Goal: Task Accomplishment & Management: Complete application form

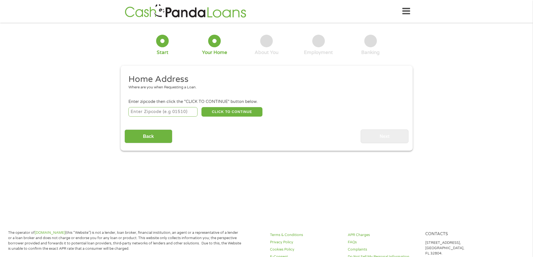
click at [185, 107] on input "number" at bounding box center [162, 112] width 69 height 10
type input "37160"
click at [249, 112] on button "CLICK TO CONTINUE" at bounding box center [232, 112] width 61 height 10
type input "37160"
type input "[GEOGRAPHIC_DATA]"
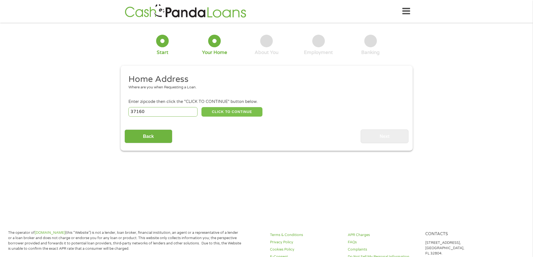
select select "[US_STATE]"
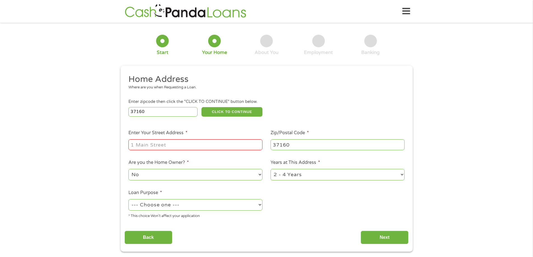
click at [183, 140] on input "Enter Your Street Address *" at bounding box center [195, 144] width 134 height 11
type input "[STREET_ADDRESS]"
click at [181, 203] on select "--- Choose one --- Pay Bills Debt Consolidation Home Improvement Major Purchase…" at bounding box center [195, 204] width 134 height 11
select select "homeimprovement"
click at [128, 199] on select "--- Choose one --- Pay Bills Debt Consolidation Home Improvement Major Purchase…" at bounding box center [195, 204] width 134 height 11
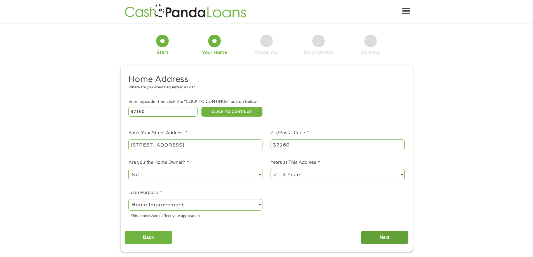
click at [396, 235] on input "Next" at bounding box center [385, 238] width 48 height 14
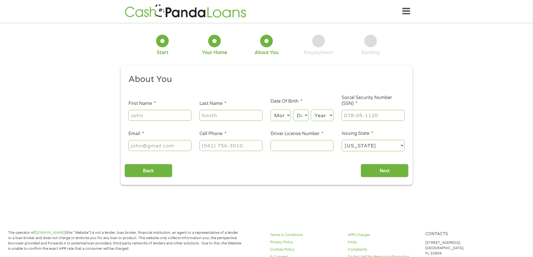
scroll to position [2, 2]
click at [163, 112] on input "First Name *" at bounding box center [159, 115] width 63 height 11
type input "[PERSON_NAME]"
click at [288, 114] on select "Month 1 2 3 4 5 6 7 8 9 10 11 12" at bounding box center [281, 115] width 20 height 11
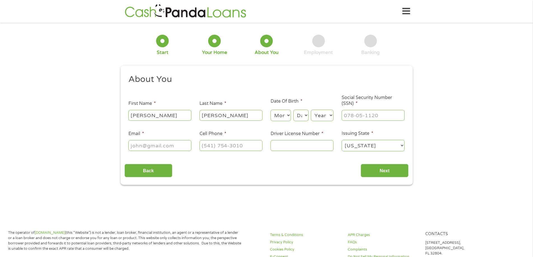
select select "5"
click at [271, 110] on select "Month 1 2 3 4 5 6 7 8 9 10 11 12" at bounding box center [281, 115] width 20 height 11
drag, startPoint x: 304, startPoint y: 117, endPoint x: 304, endPoint y: 121, distance: 3.4
click at [304, 117] on select "Day 1 2 3 4 5 6 7 8 9 10 11 12 13 14 15 16 17 18 19 20 21 22 23 24 25 26 27 28 …" at bounding box center [300, 115] width 15 height 11
select select "4"
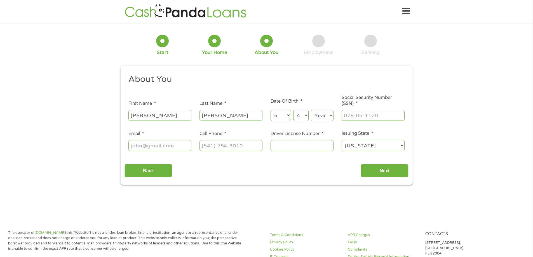
click at [293, 110] on select "Day 1 2 3 4 5 6 7 8 9 10 11 12 13 14 15 16 17 18 19 20 21 22 23 24 25 26 27 28 …" at bounding box center [300, 115] width 15 height 11
click at [325, 115] on select "Year [DATE] 2006 2005 2004 2003 2002 2001 2000 1999 1998 1997 1996 1995 1994 19…" at bounding box center [322, 115] width 23 height 11
select select "1987"
click at [311, 110] on select "Year [DATE] 2006 2005 2004 2003 2002 2001 2000 1999 1998 1997 1996 1995 1994 19…" at bounding box center [322, 115] width 23 height 11
click at [376, 115] on input "___-__-____" at bounding box center [373, 115] width 63 height 11
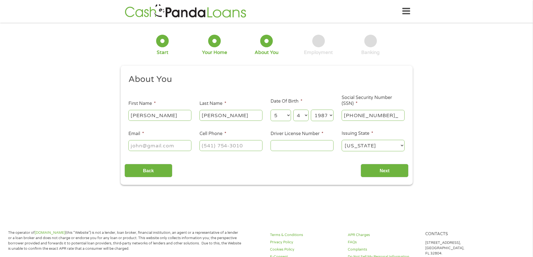
type input "190-70-0827"
type input "[EMAIL_ADDRESS][DOMAIN_NAME]"
type input "[PHONE_NUMBER]"
type input "151151540"
click at [382, 172] on input "Next" at bounding box center [385, 171] width 48 height 14
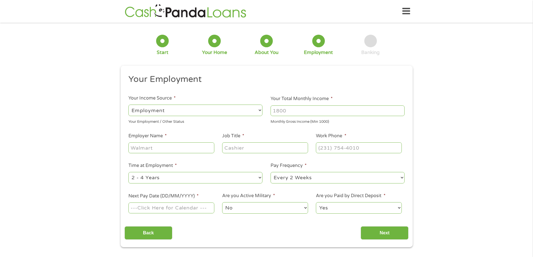
click at [202, 110] on select "--- Choose one --- Employment [DEMOGRAPHIC_DATA] Benefits" at bounding box center [195, 110] width 134 height 11
click at [295, 104] on li "Your Total Monthly Income * Monthly Gross Income (Min 1000)" at bounding box center [338, 109] width 142 height 29
click at [295, 110] on input "Your Total Monthly Income *" at bounding box center [338, 111] width 134 height 11
type input "9500"
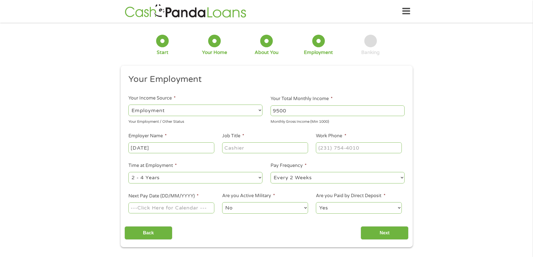
type input "[DATE]"
type input "RN"
type input "[PHONE_NUMBER]"
click at [222, 178] on select "--- Choose one --- 1 Year or less 1 - 2 Years 2 - 4 Years Over 4 Years" at bounding box center [195, 177] width 134 height 11
select select "60months"
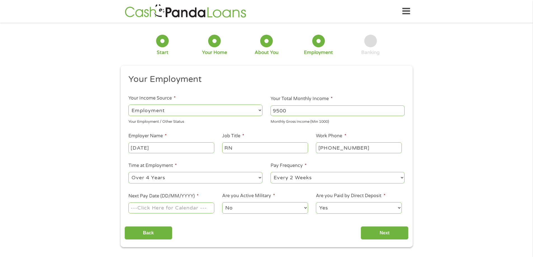
click at [128, 172] on select "--- Choose one --- 1 Year or less 1 - 2 Years 2 - 4 Years Over 4 Years" at bounding box center [195, 177] width 134 height 11
click at [158, 208] on input "Next Pay Date (DD/MM/YYYY) *" at bounding box center [171, 208] width 86 height 11
type input "[DATE]"
click at [386, 240] on input "Next" at bounding box center [385, 233] width 48 height 14
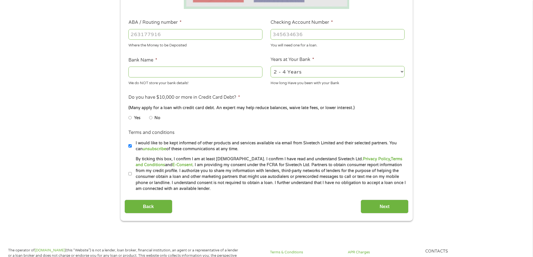
scroll to position [84, 0]
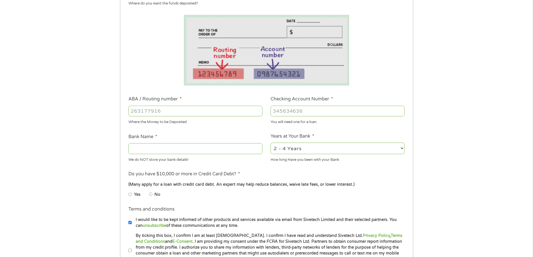
click at [211, 115] on input "ABA / Routing number *" at bounding box center [195, 111] width 134 height 11
type input "064000017"
type input "REGIONS BANK"
type input "064000017"
click at [298, 112] on input "Checking Account Number *" at bounding box center [338, 111] width 134 height 11
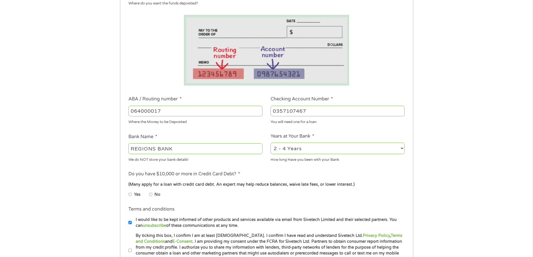
type input "0357107467"
click at [150, 195] on input "No" at bounding box center [150, 194] width 3 height 9
radio input "true"
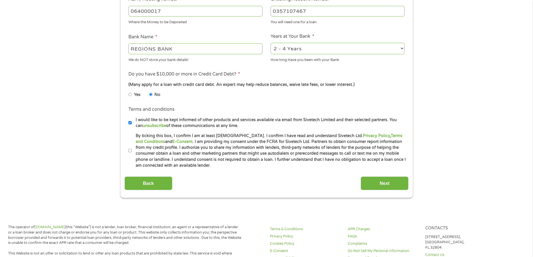
scroll to position [196, 0]
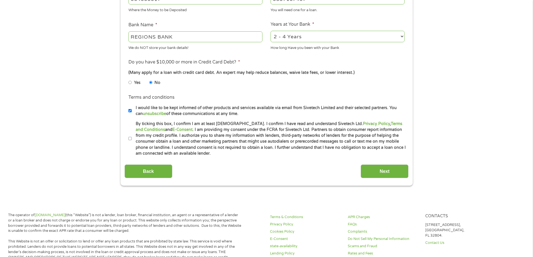
click at [132, 139] on label "By ticking this box, I confirm I am at least [DEMOGRAPHIC_DATA]. I confirm I ha…" at bounding box center [269, 139] width 275 height 36
click at [132, 139] on input "By ticking this box, I confirm I am at least [DEMOGRAPHIC_DATA]. I confirm I ha…" at bounding box center [129, 138] width 3 height 9
checkbox input "true"
click at [384, 172] on input "Next" at bounding box center [385, 172] width 48 height 14
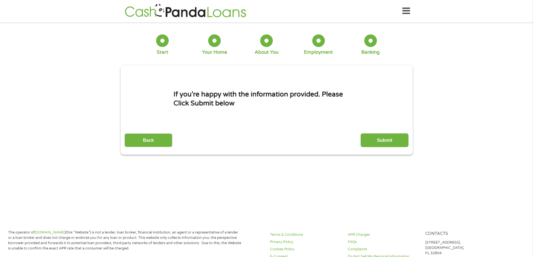
scroll to position [0, 0]
click at [389, 138] on input "Submit" at bounding box center [385, 141] width 48 height 14
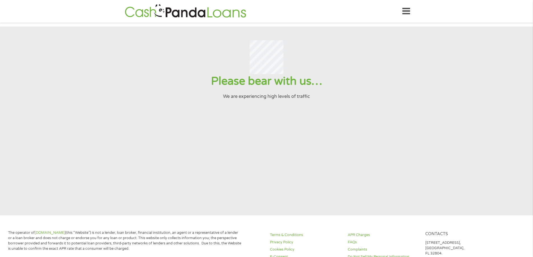
click at [406, 10] on icon at bounding box center [407, 11] width 8 height 14
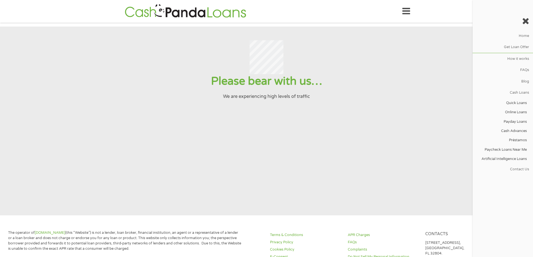
click at [405, 10] on icon at bounding box center [407, 11] width 8 height 14
click at [405, 53] on div at bounding box center [267, 57] width 520 height 34
